Goal: Task Accomplishment & Management: Manage account settings

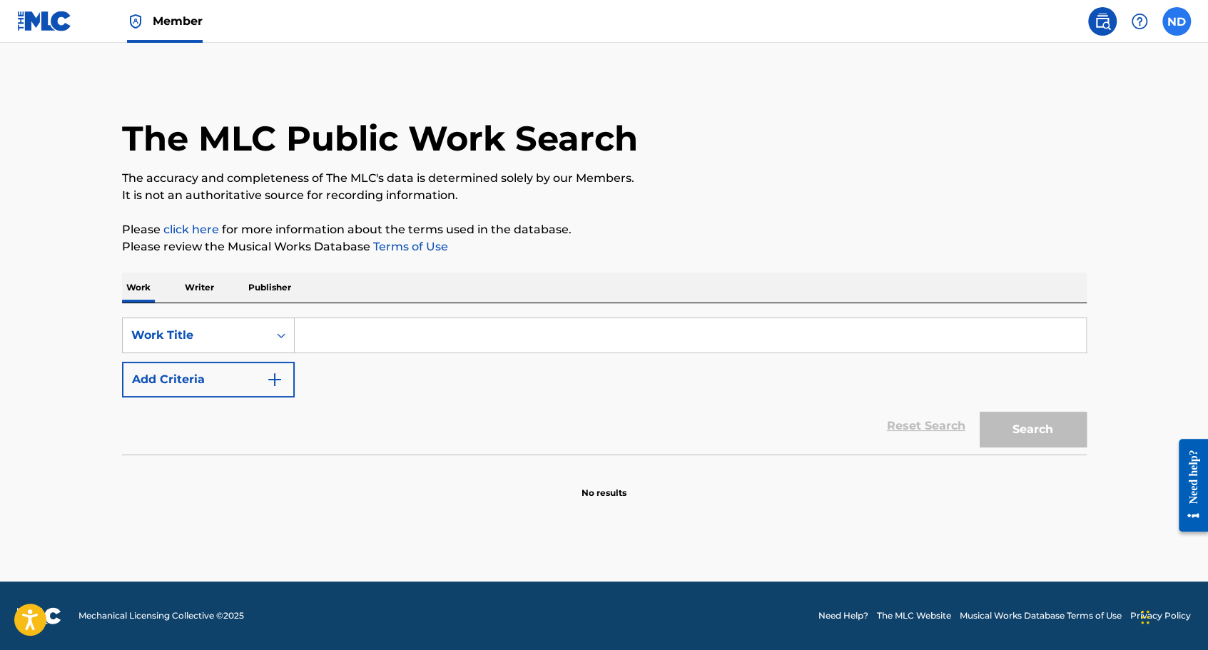
click at [1172, 23] on label at bounding box center [1176, 21] width 29 height 29
click at [1177, 21] on input "ND [PERSON_NAME] [EMAIL_ADDRESS][DOMAIN_NAME] Profile Log out" at bounding box center [1177, 21] width 0 height 0
click at [1094, 78] on p "[PERSON_NAME]" at bounding box center [1127, 84] width 108 height 17
click at [1177, 21] on input "ND [PERSON_NAME] [EMAIL_ADDRESS][DOMAIN_NAME] Profile Log out" at bounding box center [1177, 21] width 0 height 0
click at [1090, 32] on span at bounding box center [1121, 21] width 66 height 29
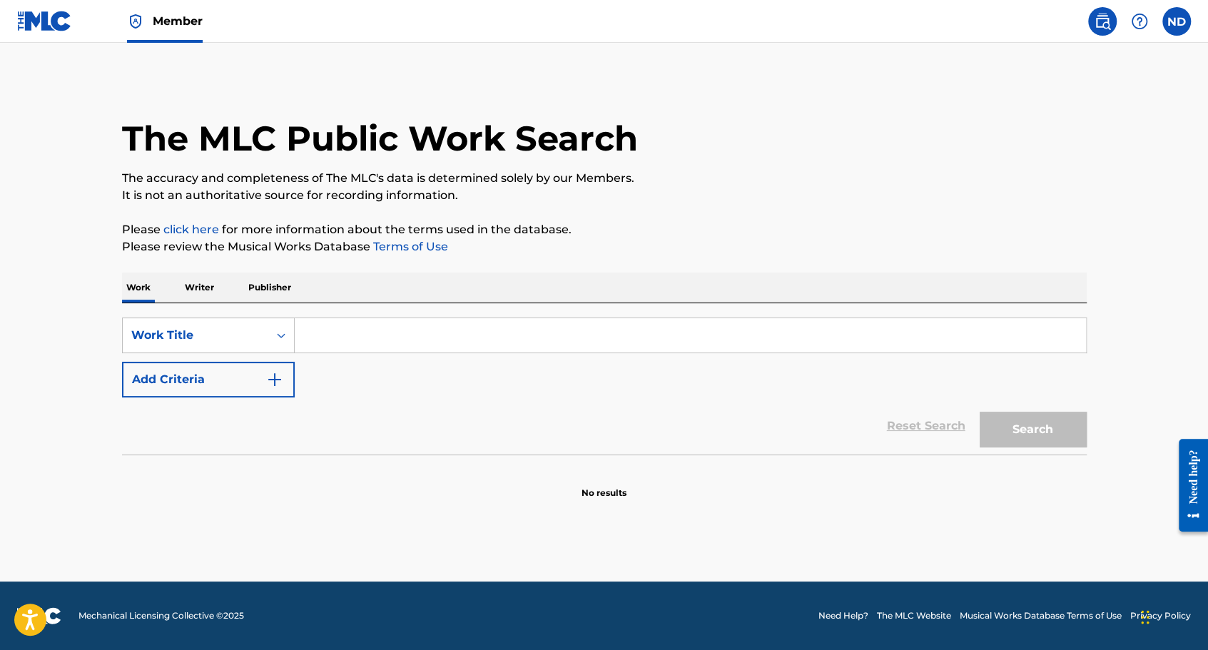
click at [1100, 27] on img at bounding box center [1102, 21] width 17 height 17
click at [53, 24] on img at bounding box center [44, 21] width 55 height 21
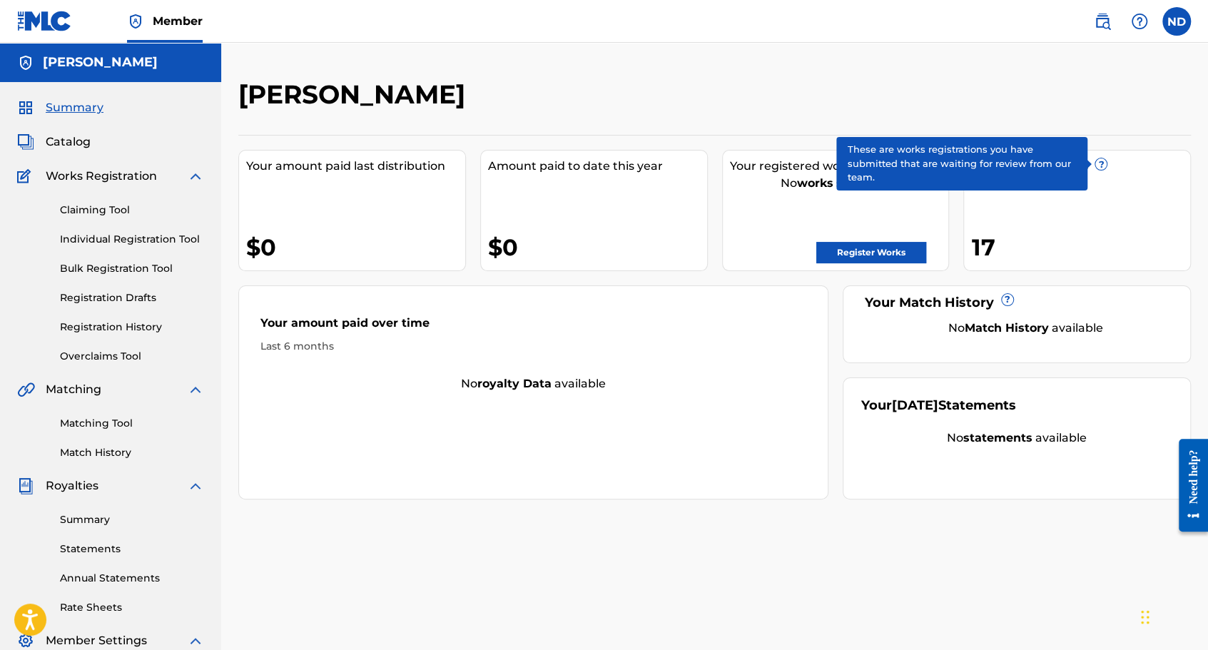
click at [1099, 165] on span "?" at bounding box center [1100, 163] width 11 height 11
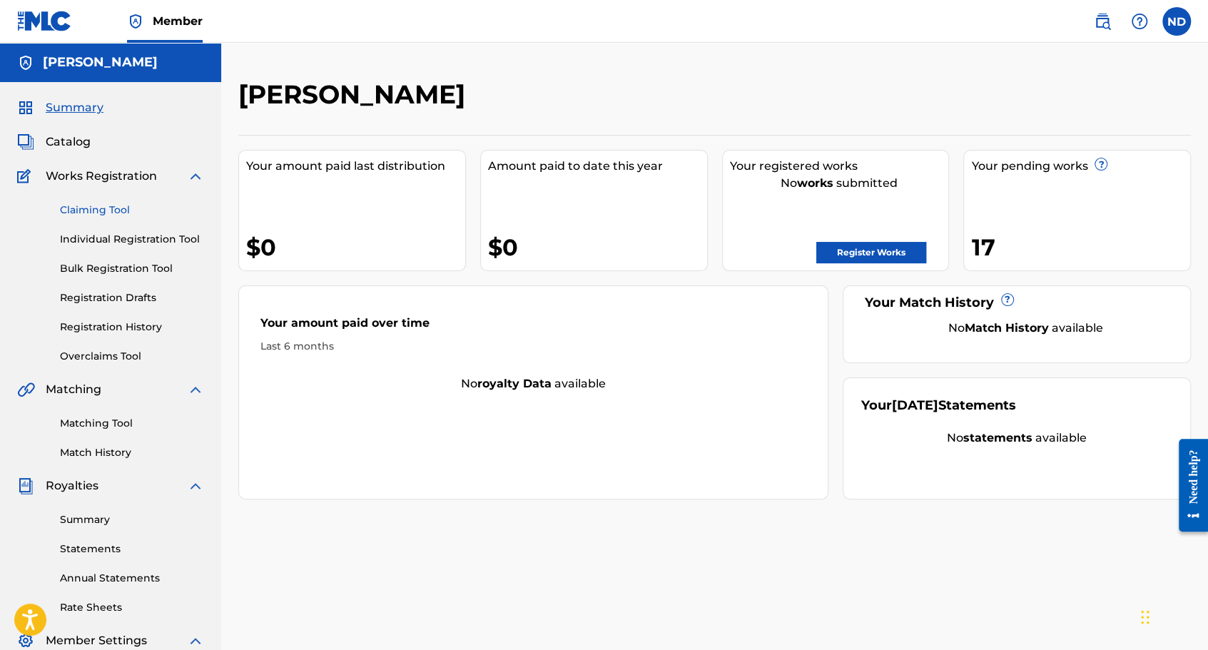
click at [78, 210] on link "Claiming Tool" at bounding box center [132, 210] width 144 height 15
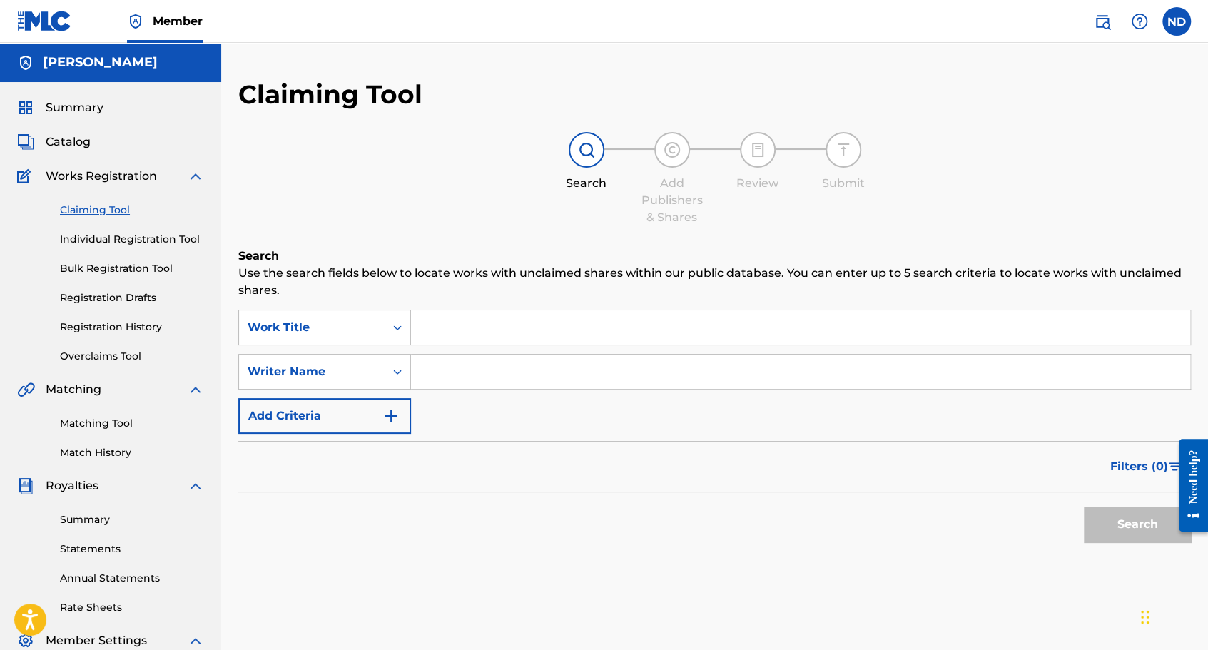
click at [113, 228] on div "Claiming Tool Individual Registration Tool Bulk Registration Tool Registration …" at bounding box center [110, 274] width 187 height 179
click at [118, 243] on link "Individual Registration Tool" at bounding box center [132, 239] width 144 height 15
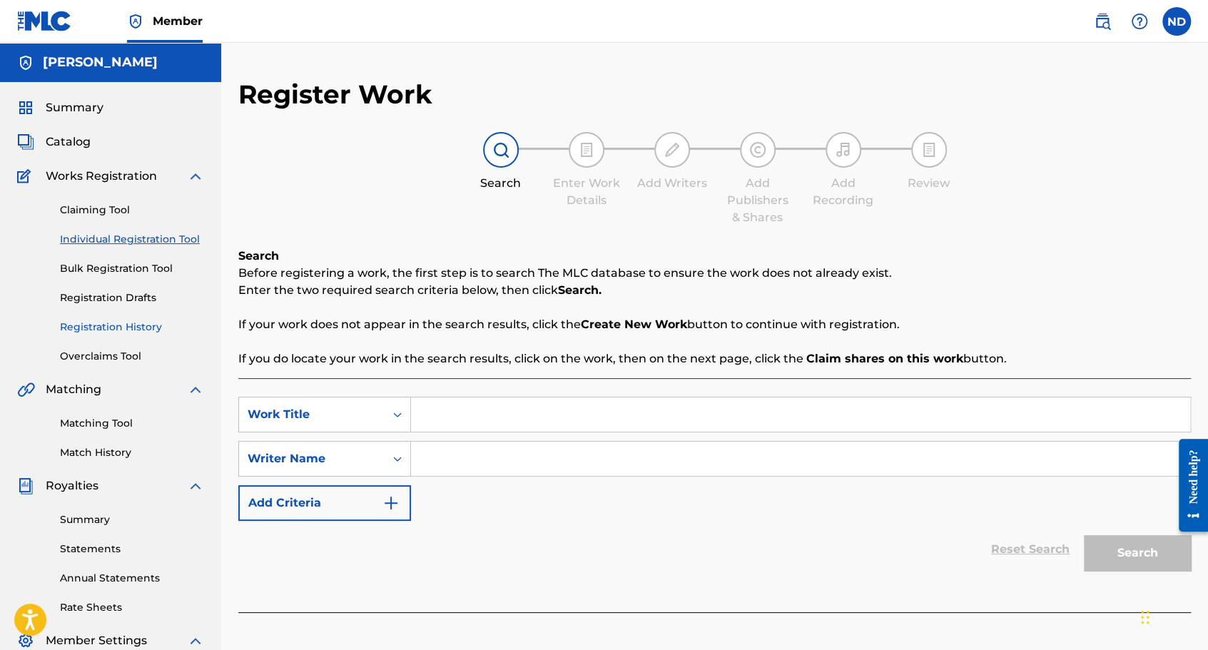
click at [144, 324] on link "Registration History" at bounding box center [132, 327] width 144 height 15
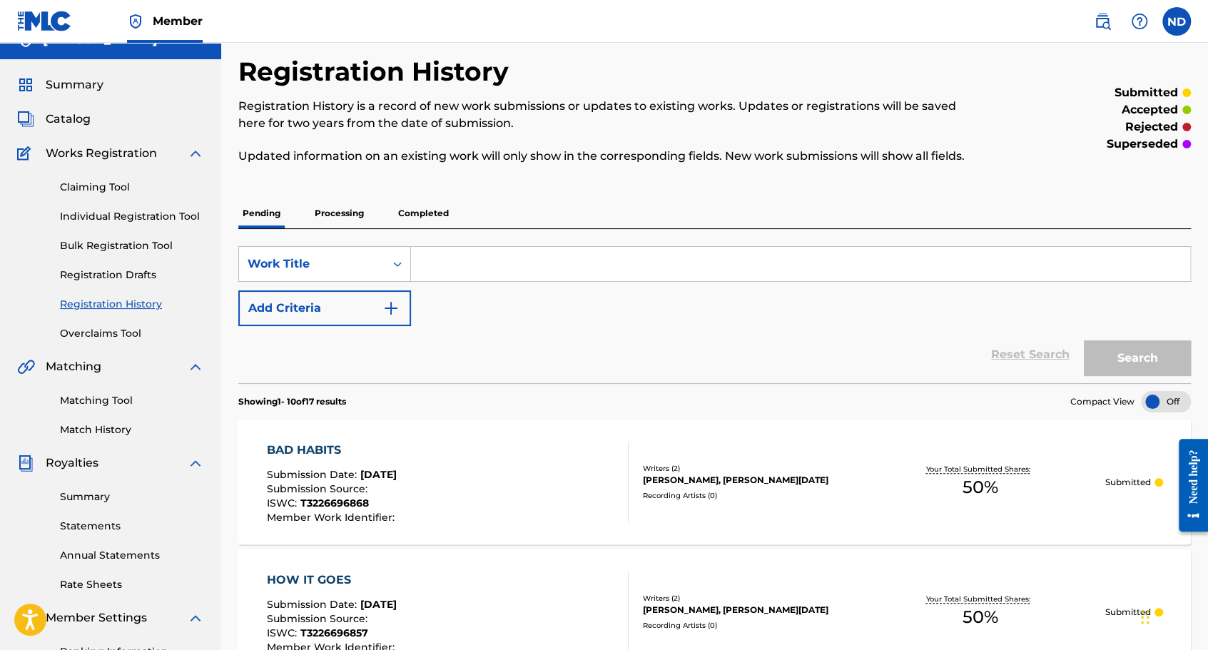
scroll to position [71, 0]
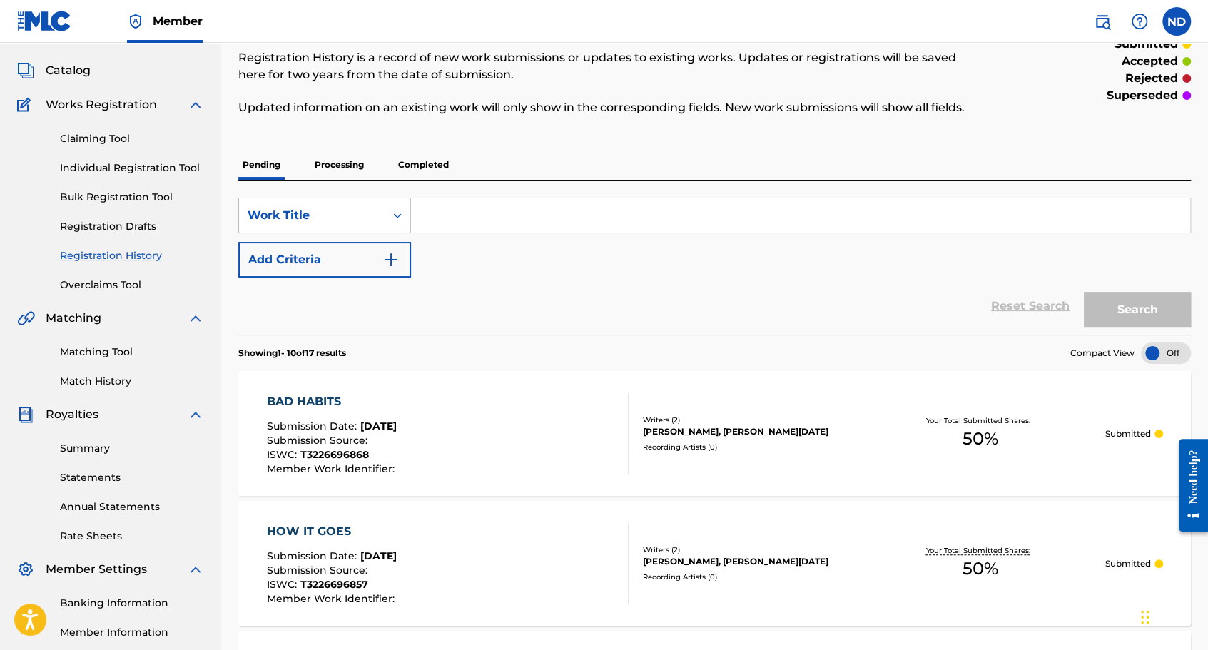
click at [1160, 362] on div at bounding box center [1166, 353] width 50 height 21
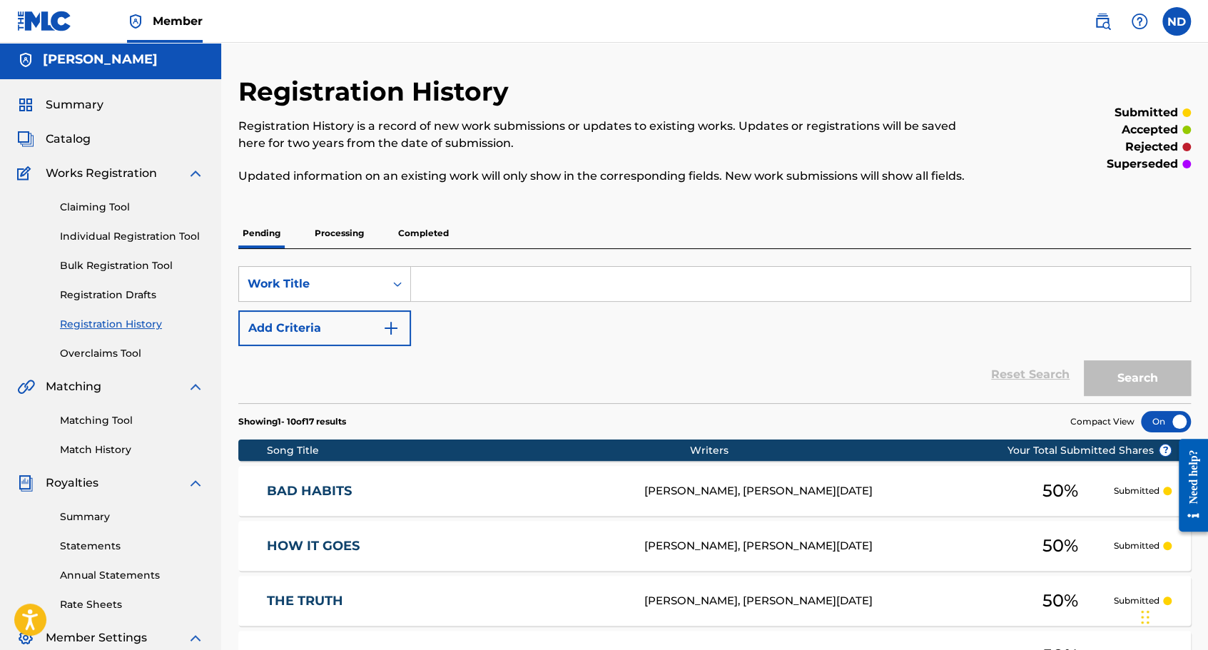
scroll to position [0, 0]
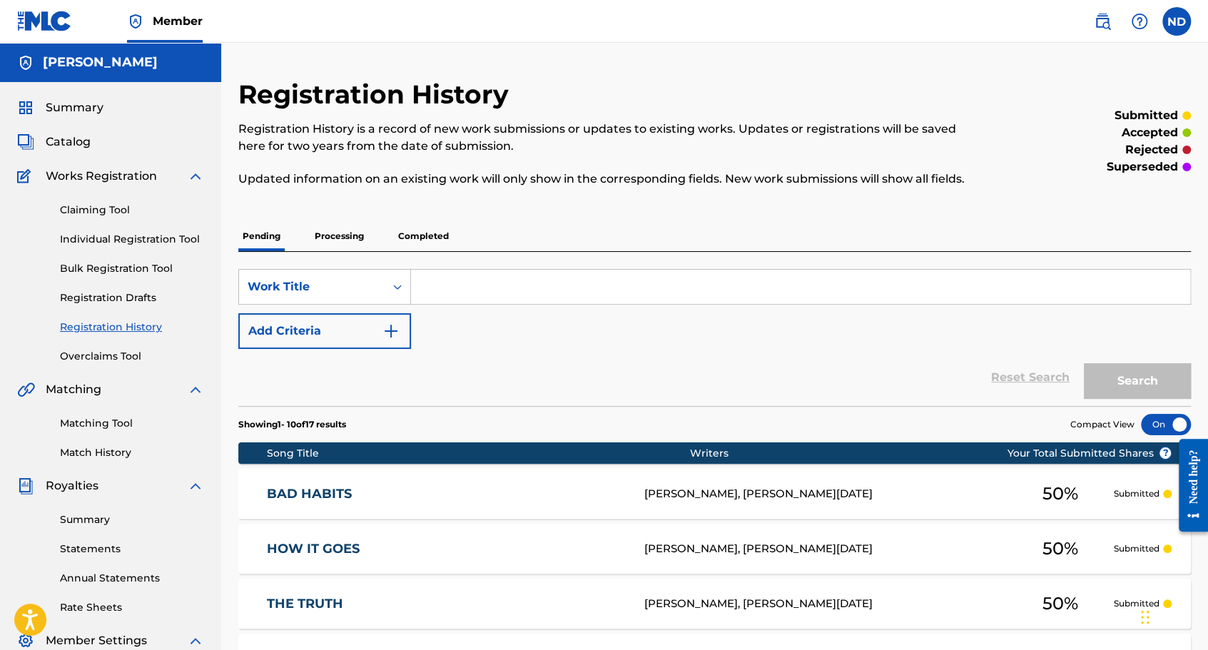
click at [59, 29] on img at bounding box center [44, 21] width 55 height 21
